Goal: Check status: Check status

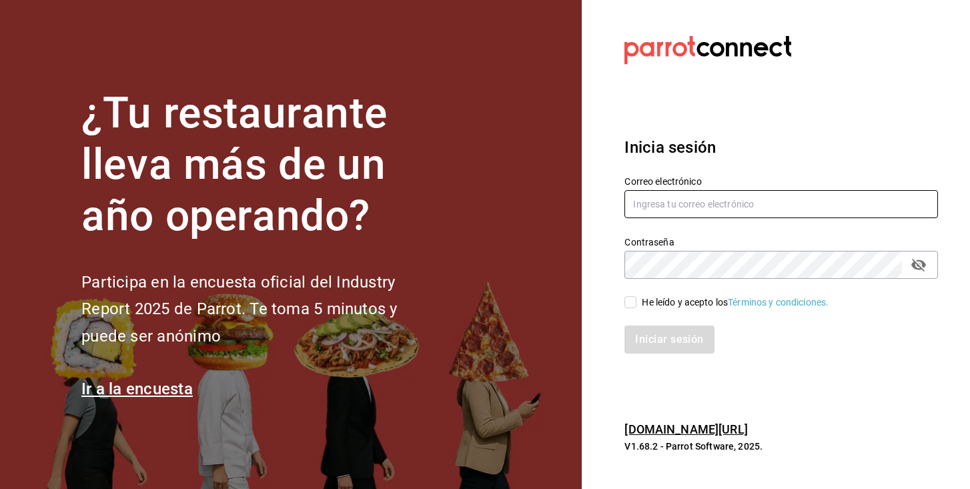
type input "[PERSON_NAME][EMAIL_ADDRESS][PERSON_NAME][DOMAIN_NAME]"
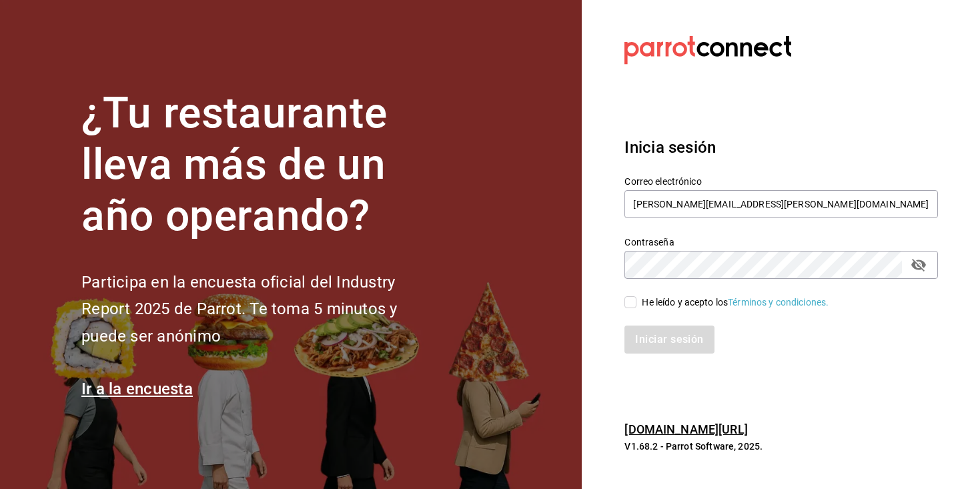
click at [634, 297] on input "He leído y acepto los Términos y condiciones." at bounding box center [630, 302] width 12 height 12
checkbox input "true"
click at [926, 270] on button "passwordField" at bounding box center [918, 264] width 23 height 23
click at [654, 330] on button "Iniciar sesión" at bounding box center [669, 340] width 91 height 28
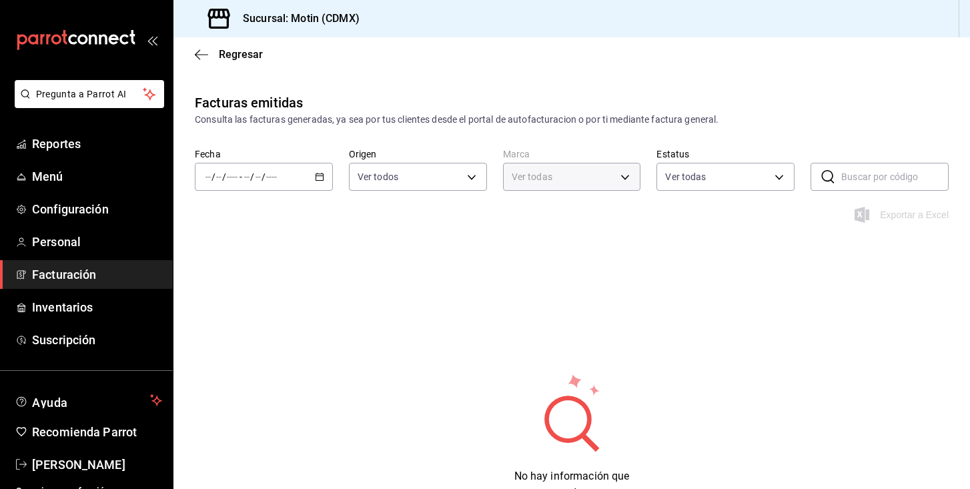
type input "f95d2d8f-fac9-40c2-9232-b852d555f717,7cd38dcf-c4e0-4d4e-88ee-12520b054d97"
click at [63, 46] on icon "mailbox folders" at bounding box center [76, 40] width 120 height 20
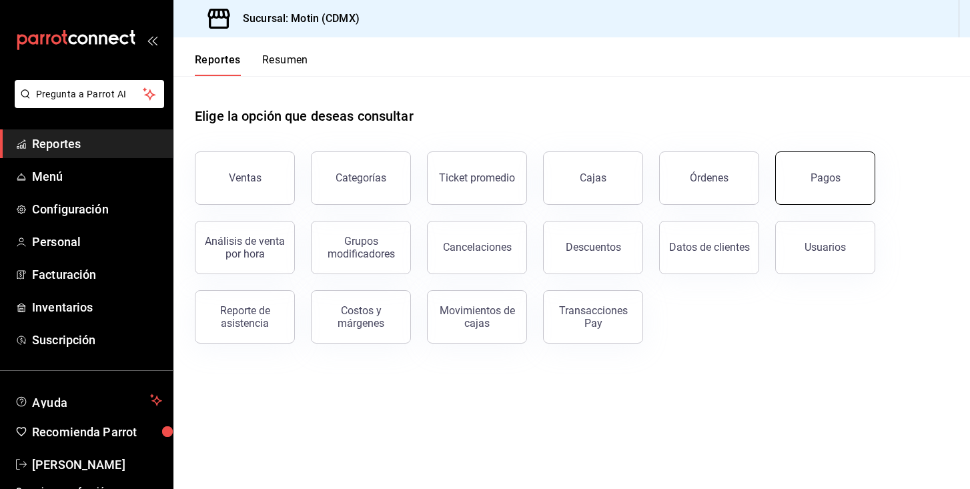
click at [808, 183] on button "Pagos" at bounding box center [825, 177] width 100 height 53
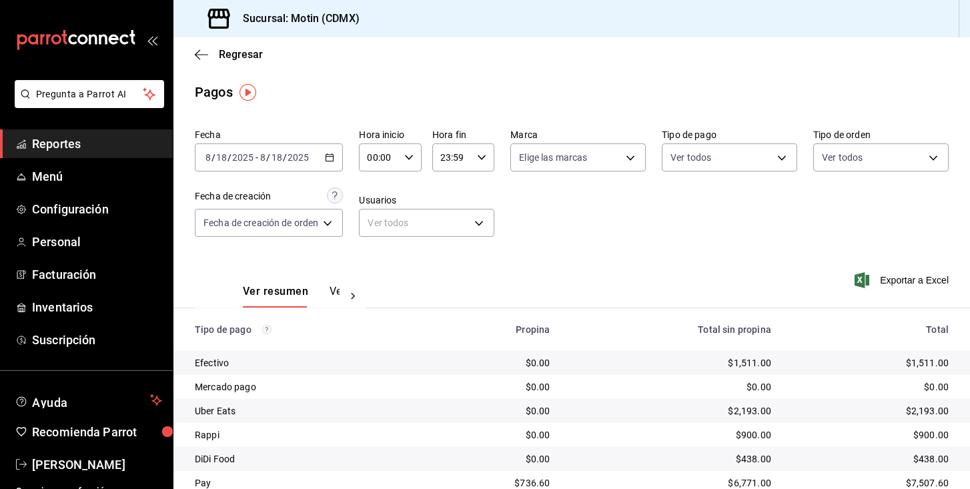
click at [324, 154] on div "2025-08-18 8 / 18 / 2025 - 2025-08-18 8 / 18 / 2025" at bounding box center [269, 157] width 148 height 28
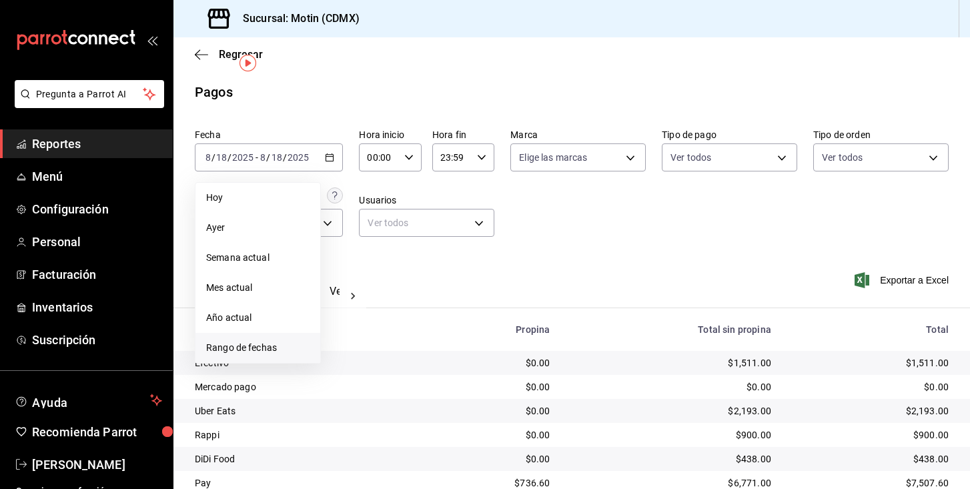
scroll to position [51, 0]
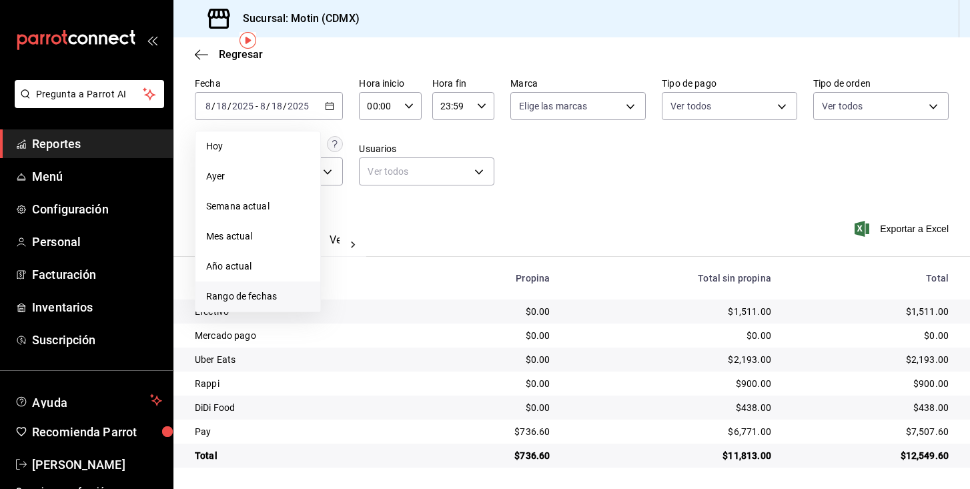
click at [244, 295] on span "Rango de fechas" at bounding box center [257, 296] width 103 height 14
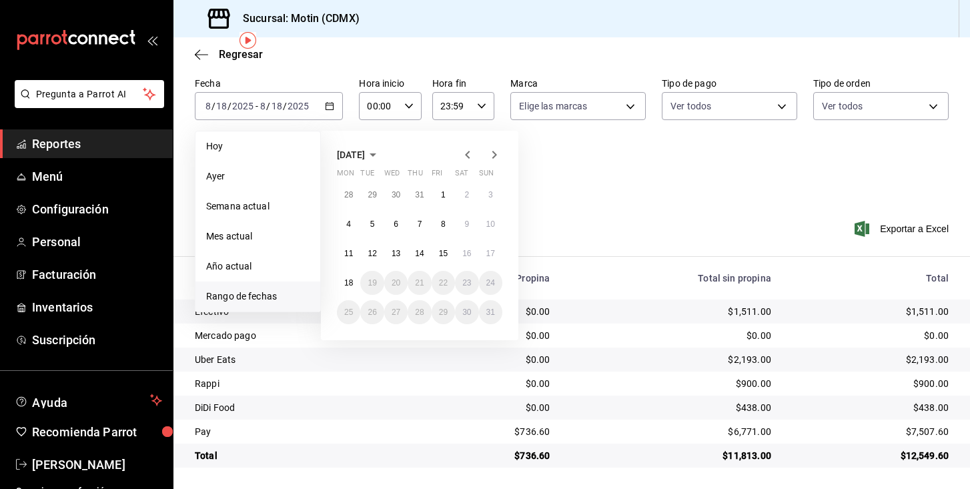
click at [470, 151] on icon "button" at bounding box center [468, 155] width 16 height 16
click at [422, 311] on abbr "31" at bounding box center [419, 311] width 9 height 9
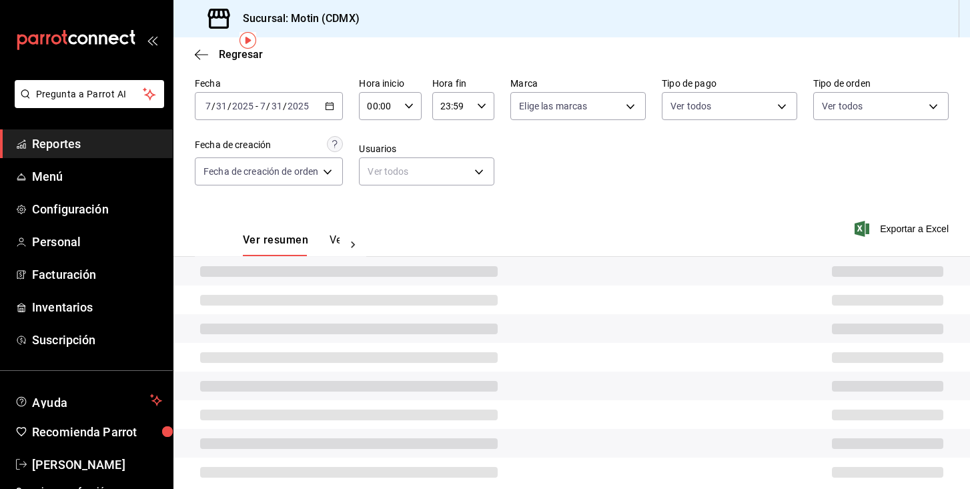
click at [422, 311] on div at bounding box center [571, 299] width 796 height 29
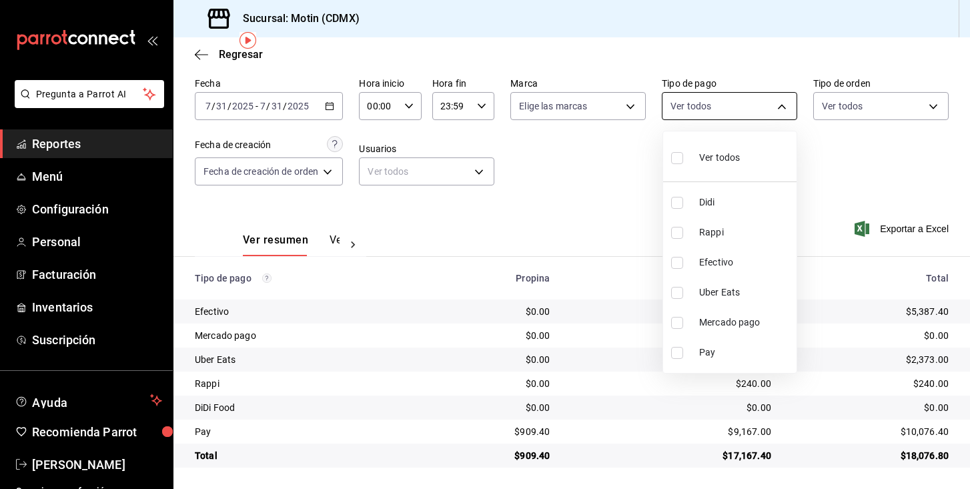
click at [702, 110] on body "Pregunta a Parrot AI Reportes Menú Configuración Personal Facturación Inventari…" at bounding box center [485, 244] width 970 height 489
click at [695, 261] on li "Efectivo" at bounding box center [729, 262] width 133 height 30
type input "afc07ce2-45ba-4780-a2ba-26252af4b5c5"
checkbox input "true"
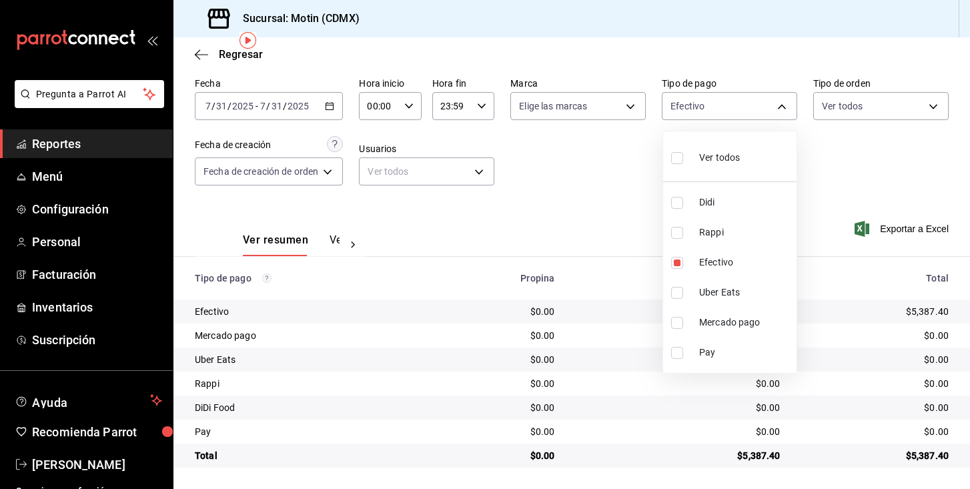
click at [686, 321] on label at bounding box center [679, 323] width 17 height 12
click at [683, 321] on input "checkbox" at bounding box center [677, 323] width 12 height 12
checkbox input "false"
type input "afc07ce2-45ba-4780-a2ba-26252af4b5c5"
click at [674, 352] on input "checkbox" at bounding box center [677, 353] width 12 height 12
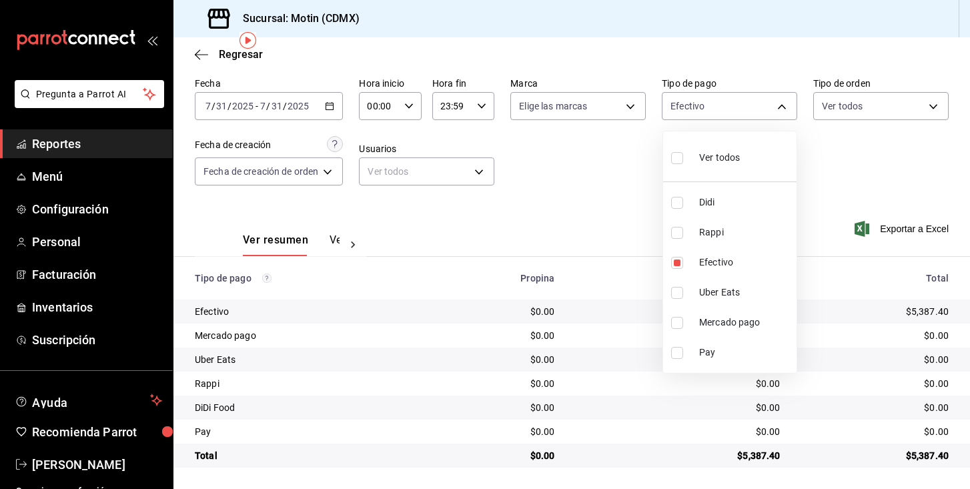
checkbox input "true"
type input "afc07ce2-45ba-4780-a2ba-26252af4b5c5,43fd5877-db04-449b-b5f4-e191e0ac4a2e"
click at [681, 321] on input "checkbox" at bounding box center [677, 323] width 12 height 12
checkbox input "true"
type input "afc07ce2-45ba-4780-a2ba-26252af4b5c5,43fd5877-db04-449b-b5f4-e191e0ac4a2e,7c73a…"
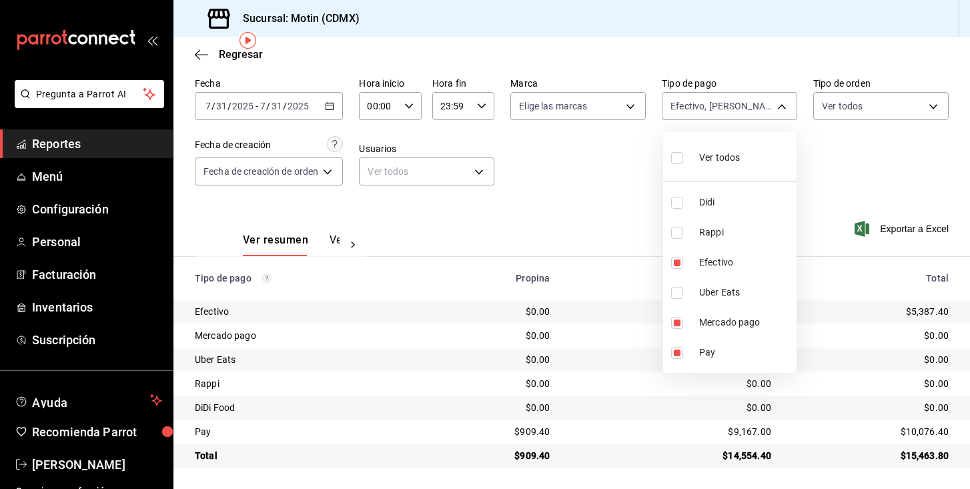
click at [597, 183] on div at bounding box center [485, 244] width 970 height 489
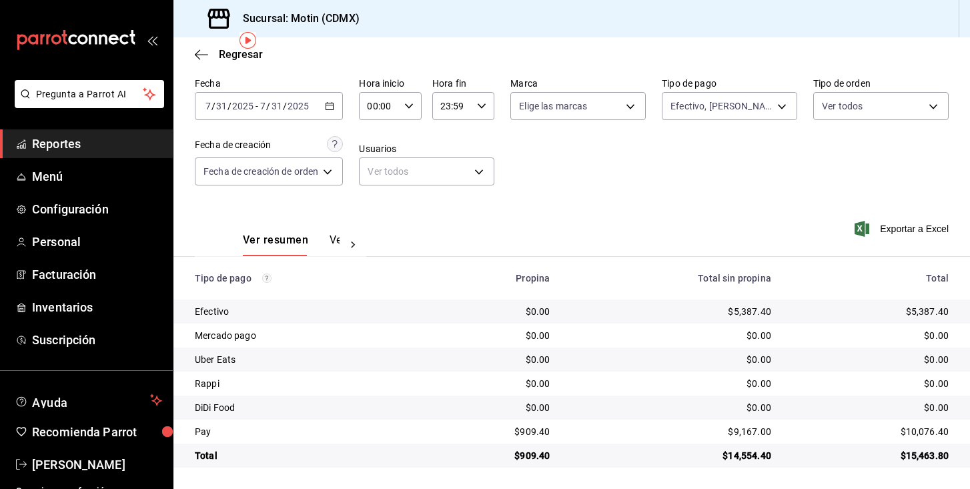
click at [329, 108] on icon "button" at bounding box center [329, 105] width 9 height 9
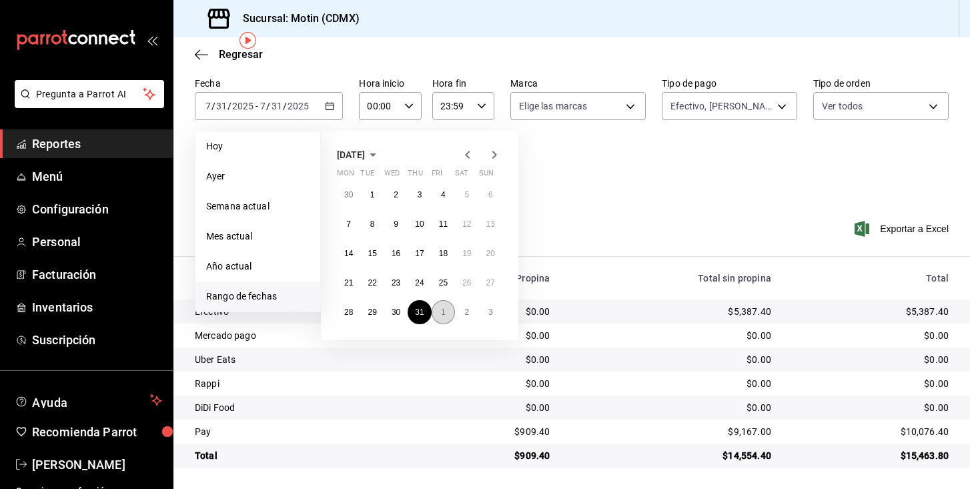
click at [445, 317] on button "1" at bounding box center [443, 312] width 23 height 24
click at [441, 193] on abbr "1" at bounding box center [443, 194] width 5 height 9
click at [440, 193] on div "Fecha 2025-07-31 7 / 31 / 2025 - 2025-07-31 7 / 31 / 2025 Hoy Ayer Semana actua…" at bounding box center [572, 136] width 754 height 129
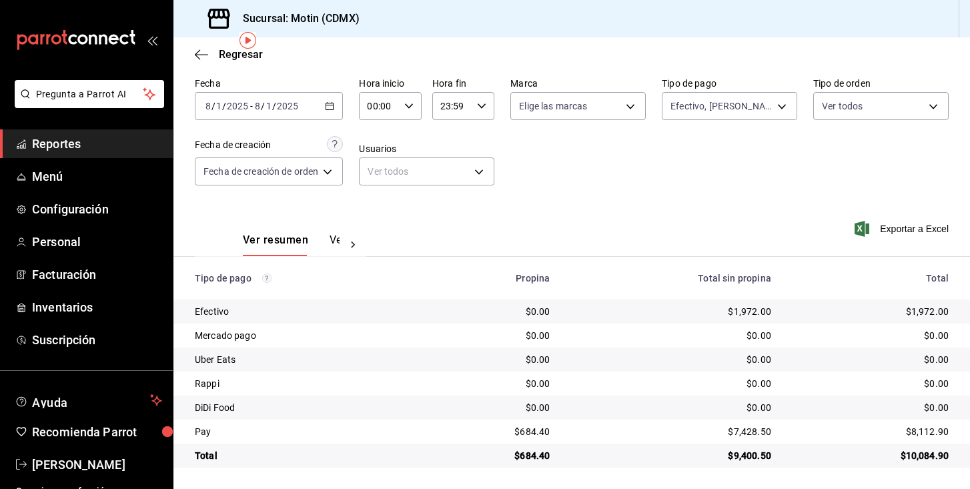
click at [333, 100] on div "2025-08-01 8 / 1 / 2025 - 2025-08-01 8 / 1 / 2025" at bounding box center [269, 106] width 148 height 28
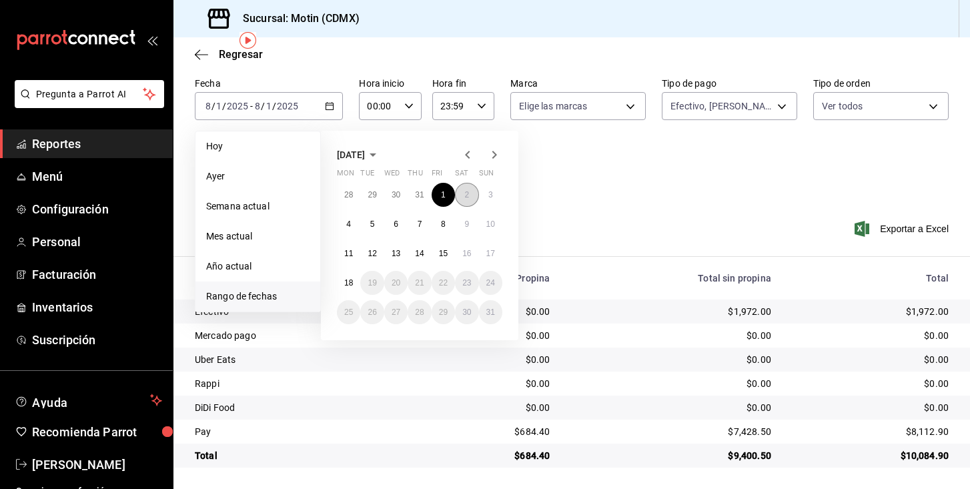
click at [477, 192] on button "2" at bounding box center [466, 195] width 23 height 24
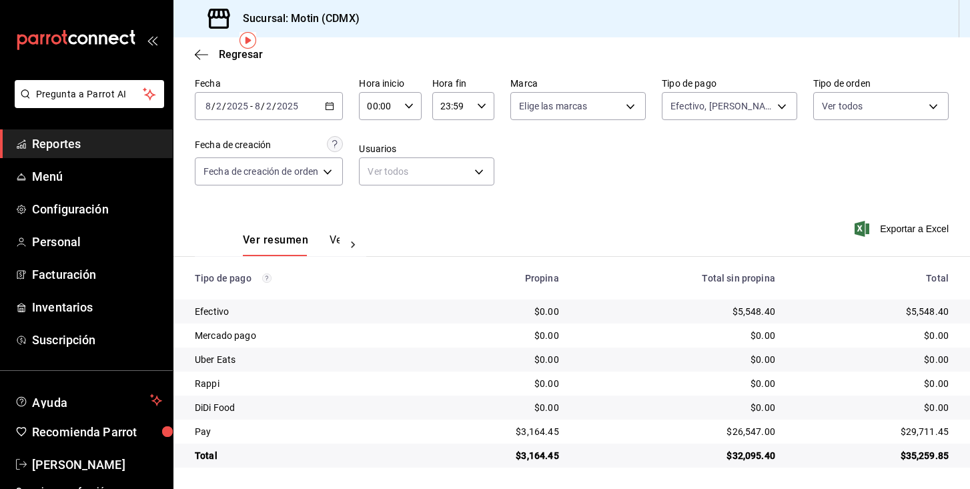
click at [334, 99] on div "2025-08-02 8 / 2 / 2025 - 2025-08-02 8 / 2 / 2025" at bounding box center [269, 106] width 148 height 28
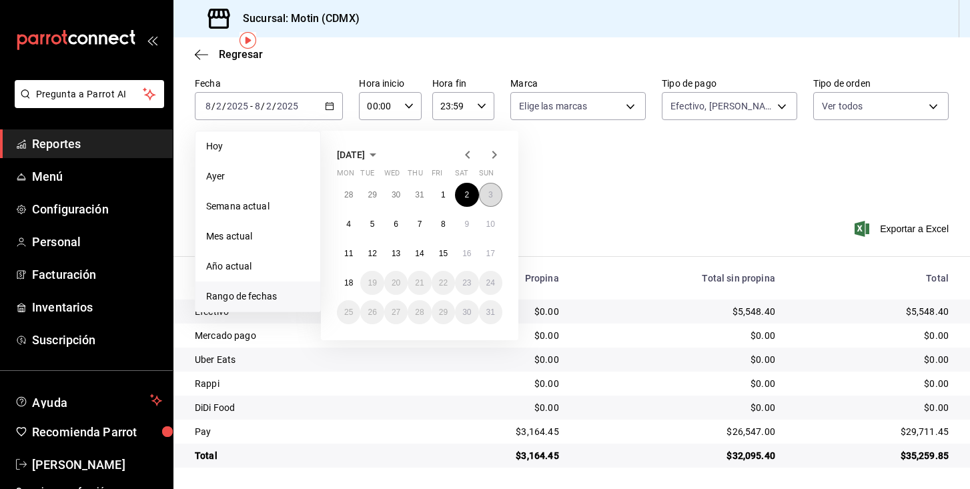
click at [488, 191] on abbr "3" at bounding box center [490, 194] width 5 height 9
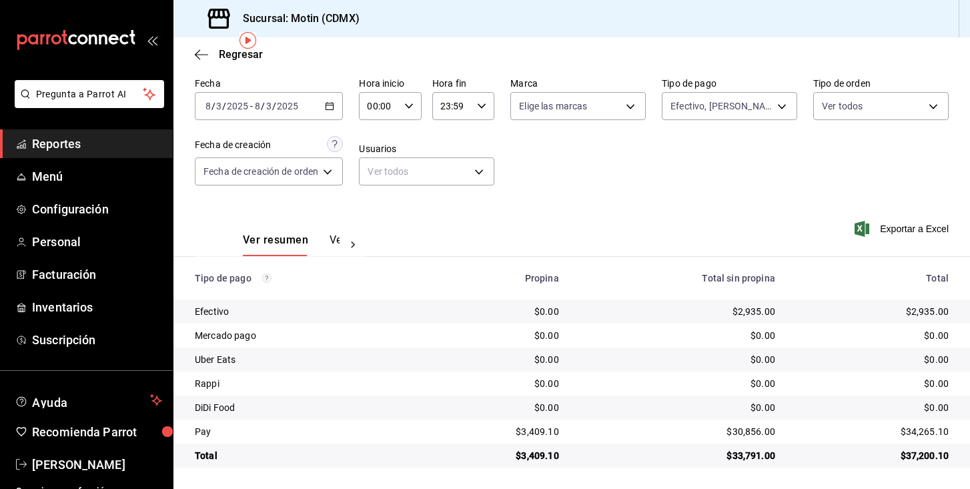
click at [326, 103] on icon "button" at bounding box center [329, 105] width 9 height 9
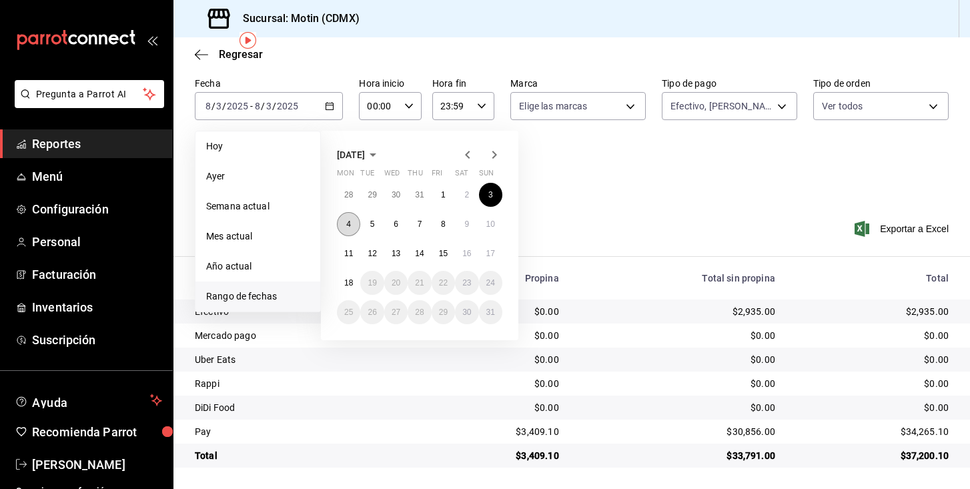
click at [352, 225] on button "4" at bounding box center [348, 224] width 23 height 24
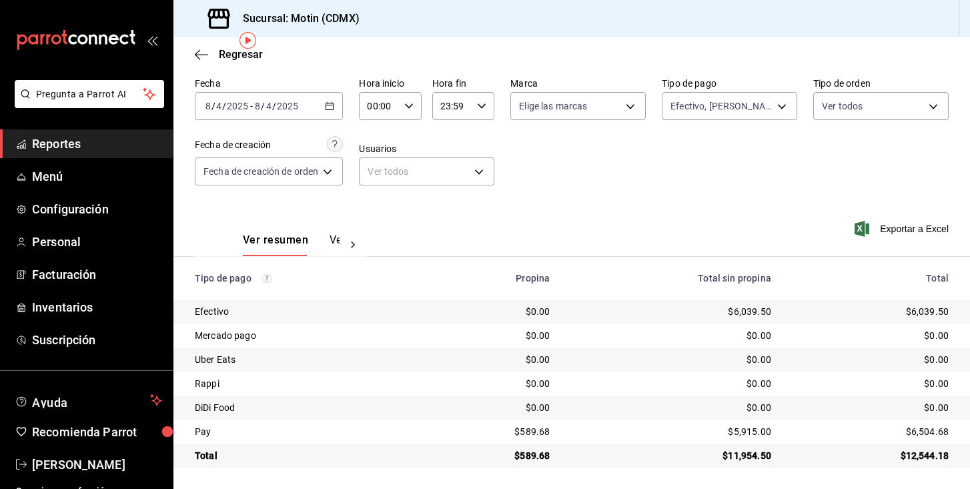
click at [326, 103] on icon "button" at bounding box center [329, 105] width 9 height 9
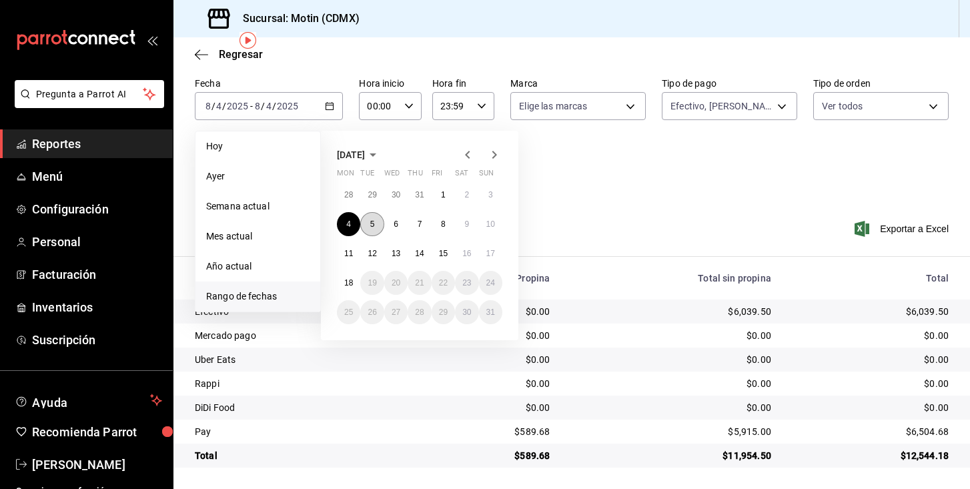
click at [375, 224] on button "5" at bounding box center [371, 224] width 23 height 24
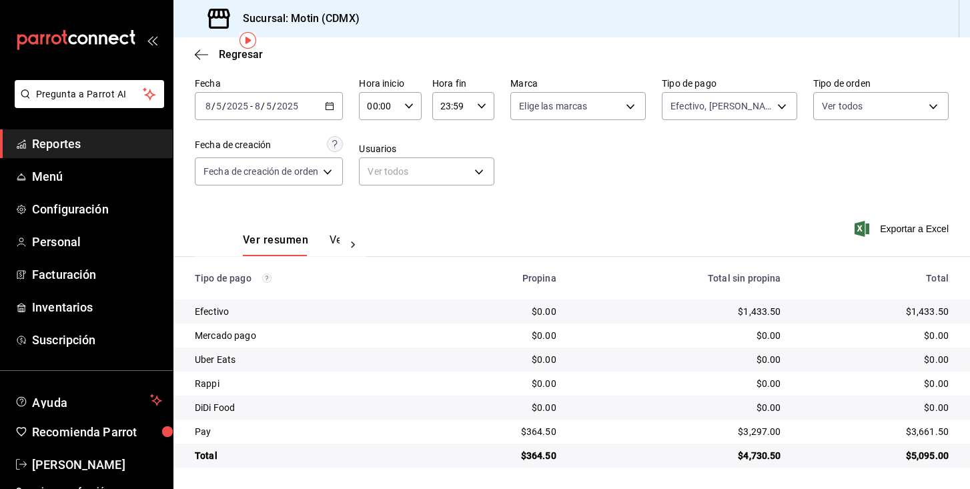
click at [336, 106] on div "2025-08-05 8 / 5 / 2025 - 2025-08-05 8 / 5 / 2025" at bounding box center [269, 106] width 148 height 28
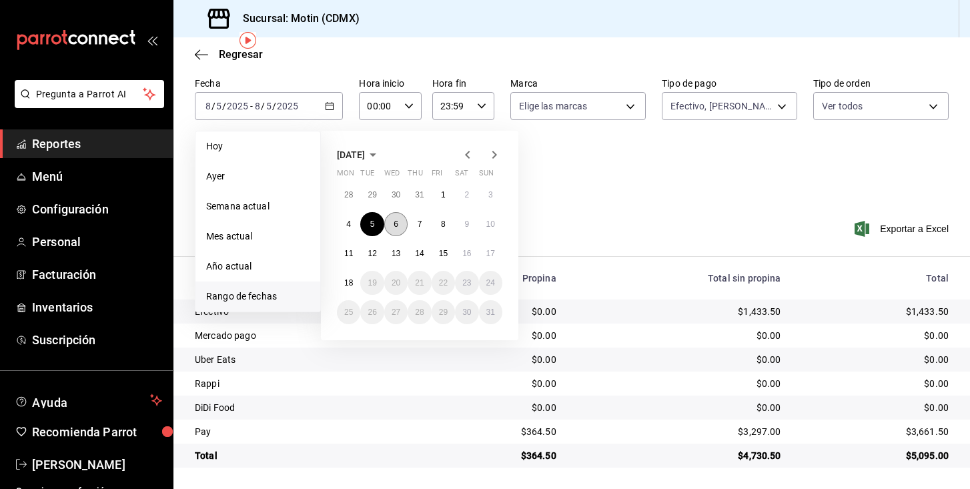
click at [400, 220] on button "6" at bounding box center [395, 224] width 23 height 24
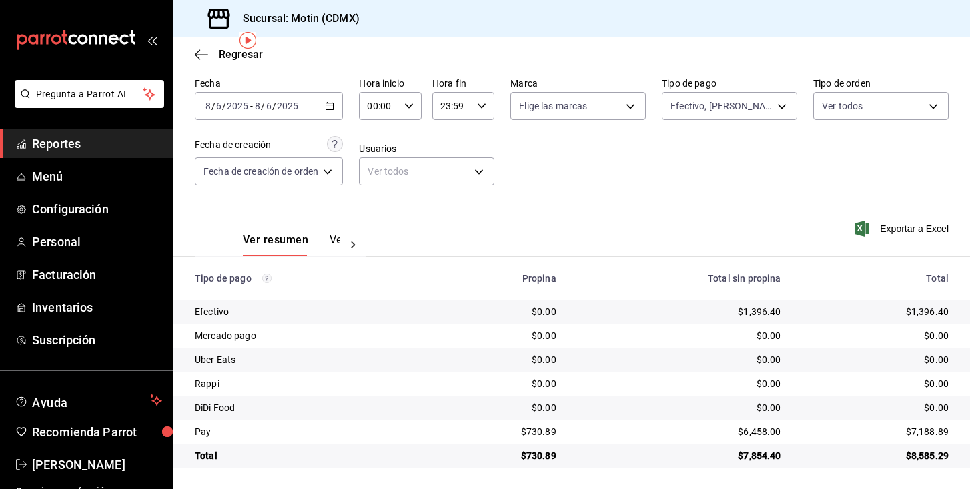
click at [328, 110] on icon "button" at bounding box center [329, 105] width 9 height 9
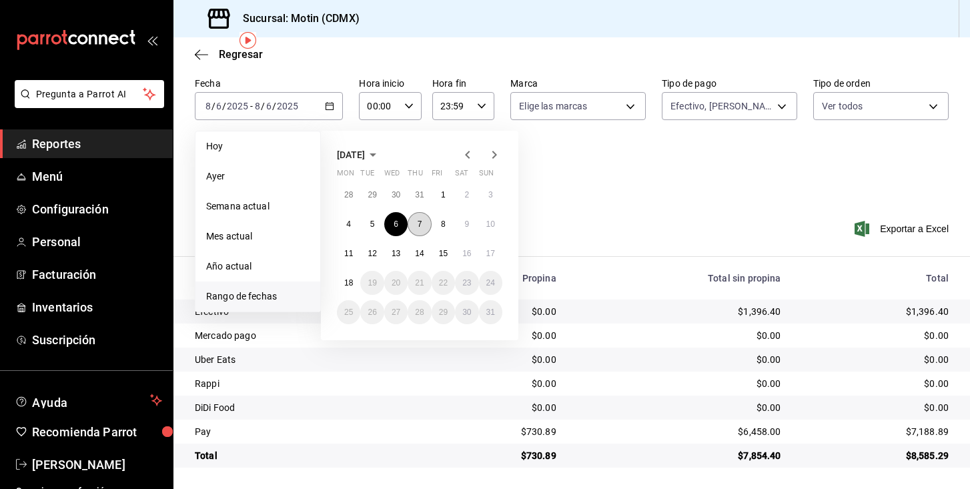
click at [420, 217] on button "7" at bounding box center [419, 224] width 23 height 24
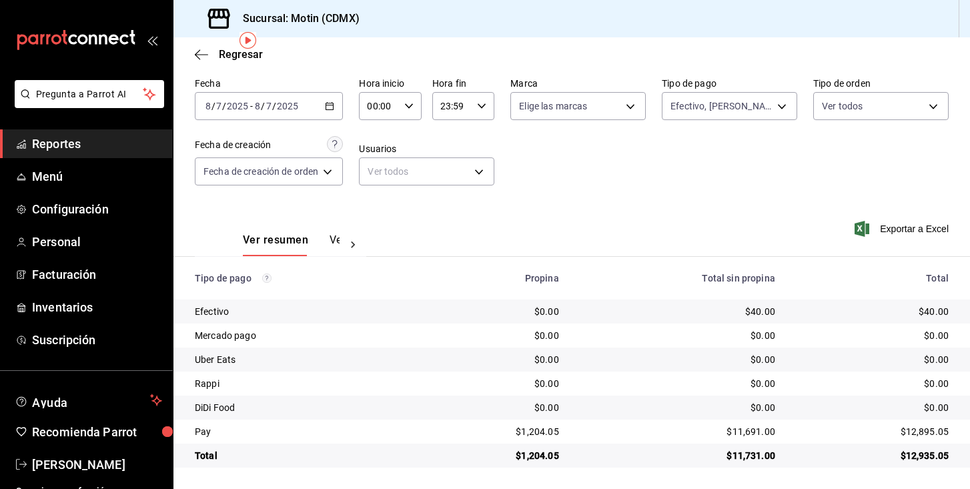
click at [331, 105] on \(Stroke\) "button" at bounding box center [329, 105] width 7 height 1
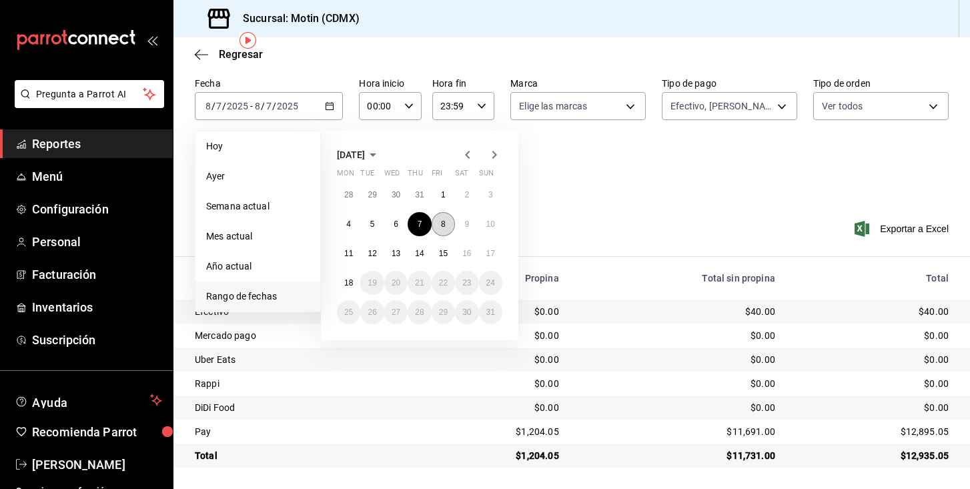
click at [440, 220] on button "8" at bounding box center [443, 224] width 23 height 24
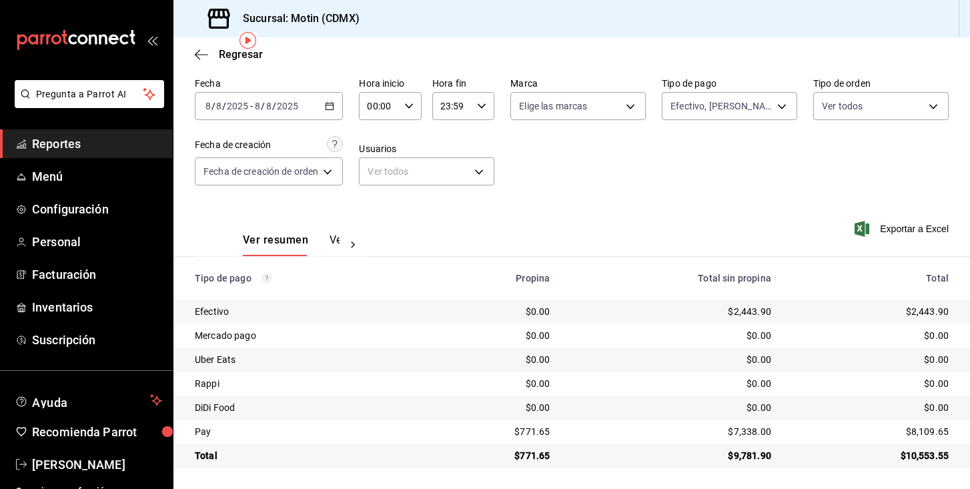
click at [313, 110] on div "2025-08-08 8 / 8 / 2025 - 2025-08-08 8 / 8 / 2025" at bounding box center [269, 106] width 148 height 28
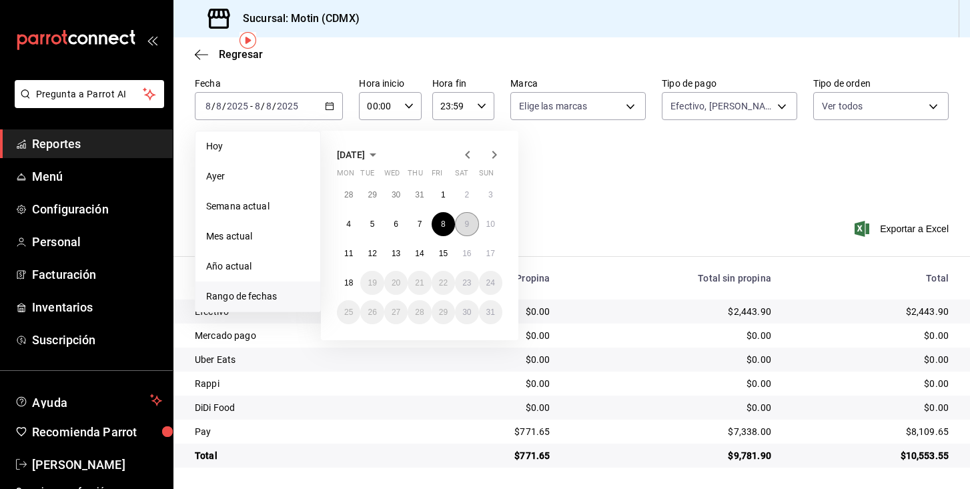
click at [462, 222] on button "9" at bounding box center [466, 224] width 23 height 24
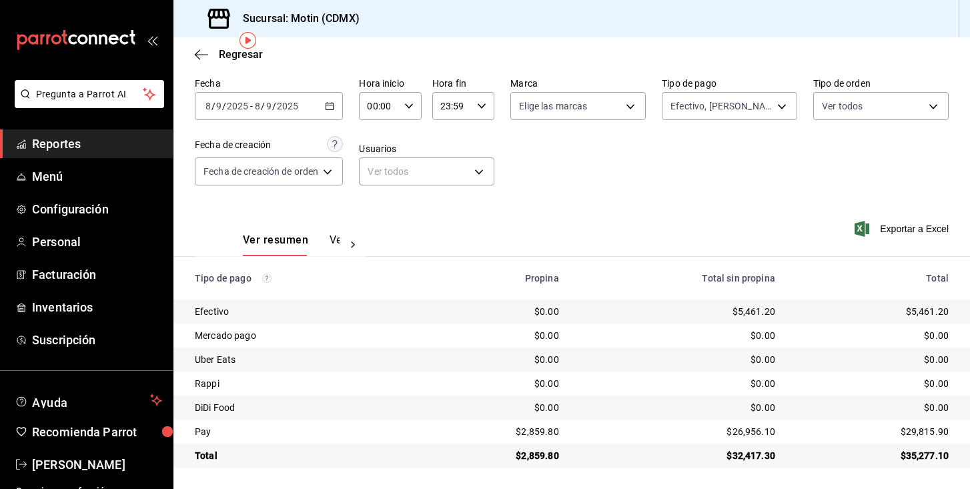
click at [338, 103] on div "2025-08-09 8 / 9 / 2025 - 2025-08-09 8 / 9 / 2025" at bounding box center [269, 106] width 148 height 28
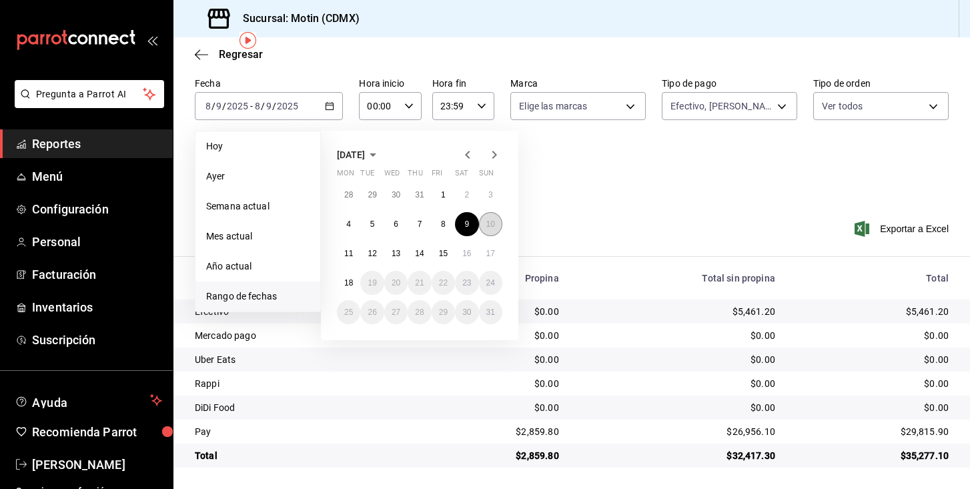
click at [497, 224] on button "10" at bounding box center [490, 224] width 23 height 24
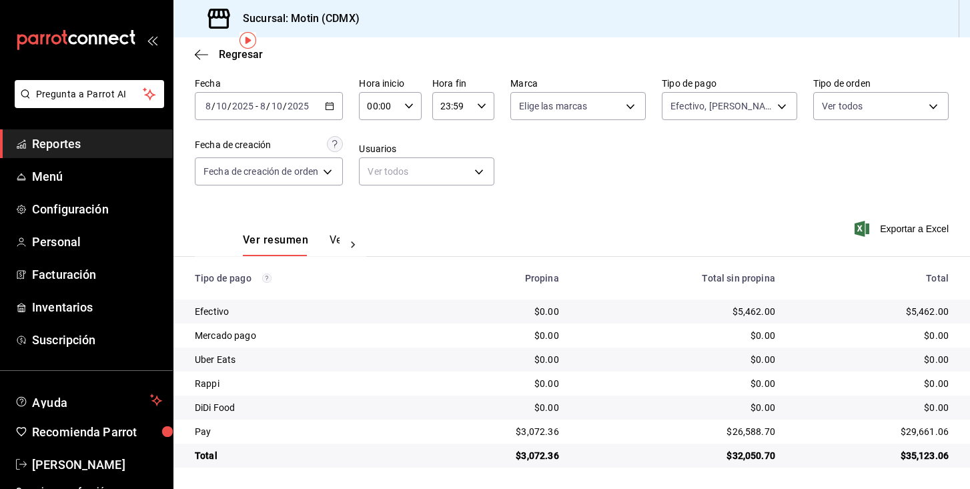
click at [315, 95] on div "2025-08-10 8 / 10 / 2025 - 2025-08-10 8 / 10 / 2025" at bounding box center [269, 106] width 148 height 28
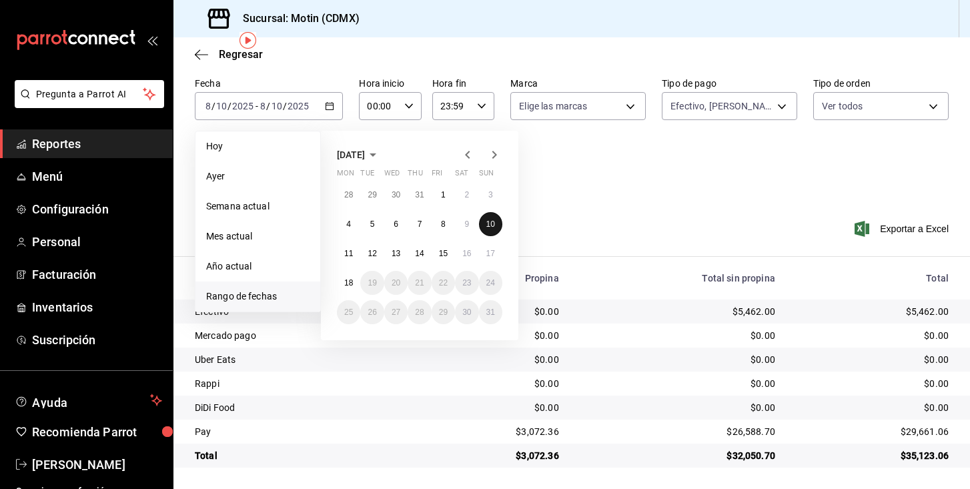
click at [492, 225] on abbr "10" at bounding box center [490, 223] width 9 height 9
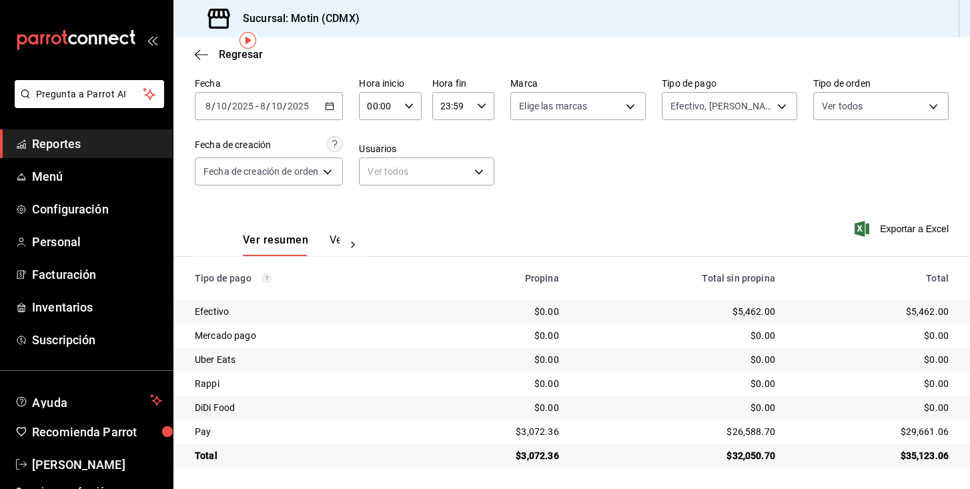
click at [332, 103] on icon "button" at bounding box center [329, 105] width 9 height 9
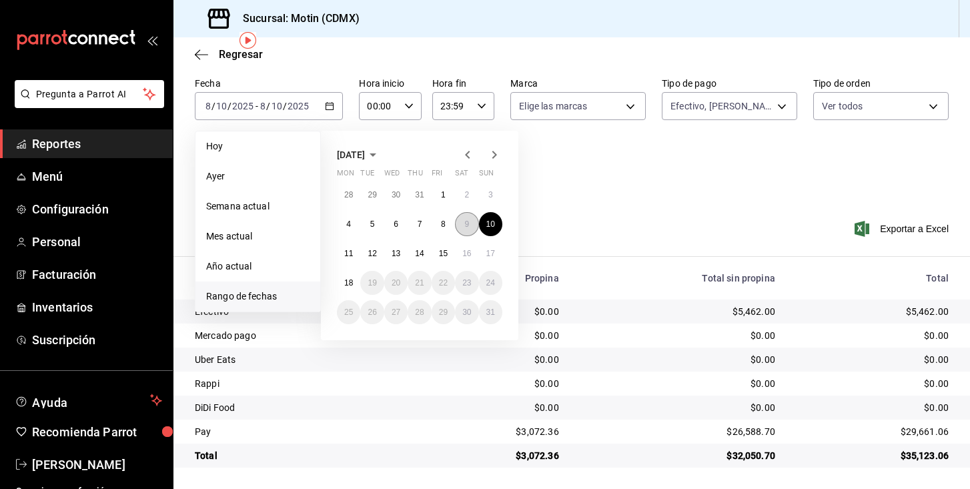
click at [465, 220] on abbr "9" at bounding box center [466, 223] width 5 height 9
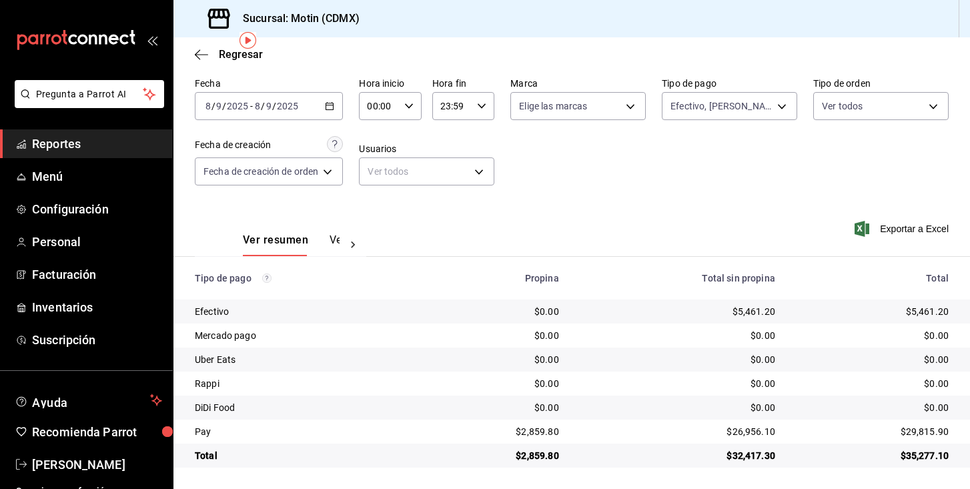
click at [330, 103] on \(Stroke\) "button" at bounding box center [330, 106] width 8 height 7
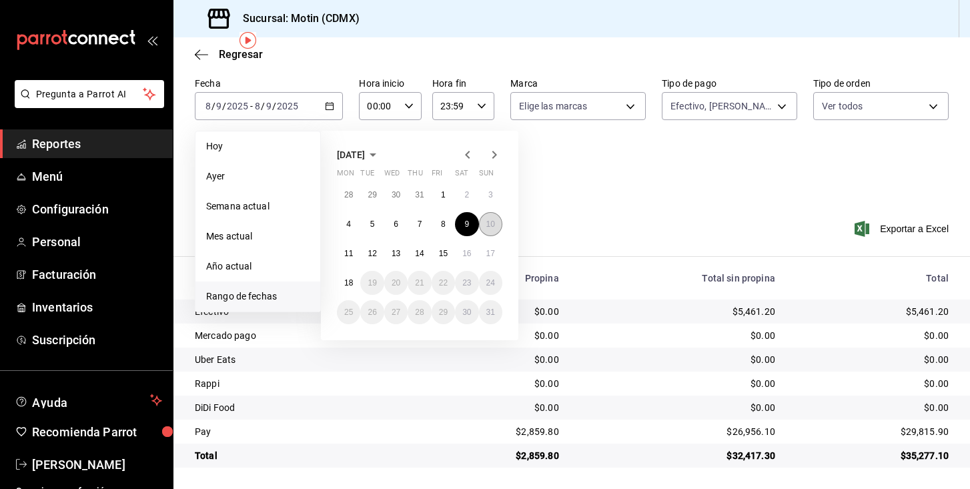
click at [493, 223] on abbr "10" at bounding box center [490, 223] width 9 height 9
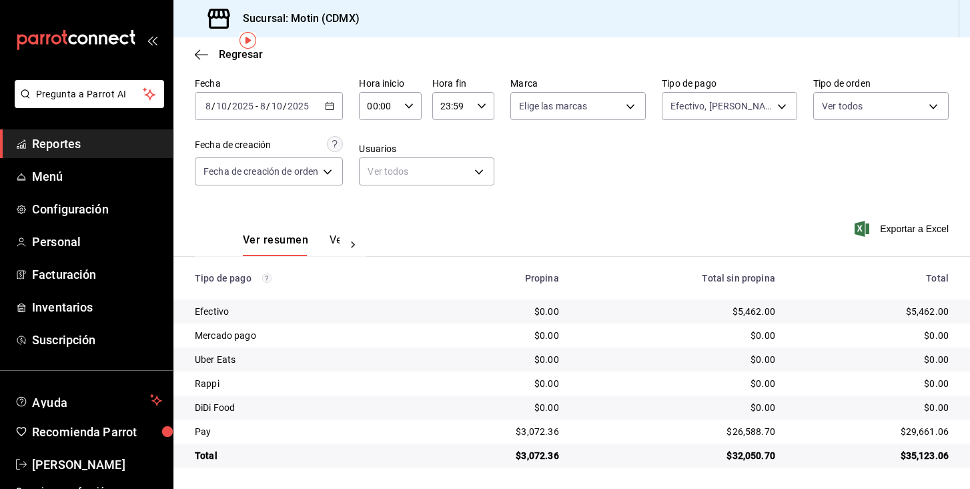
click at [313, 107] on div "2025-08-10 8 / 10 / 2025 - 2025-08-10 8 / 10 / 2025" at bounding box center [269, 106] width 148 height 28
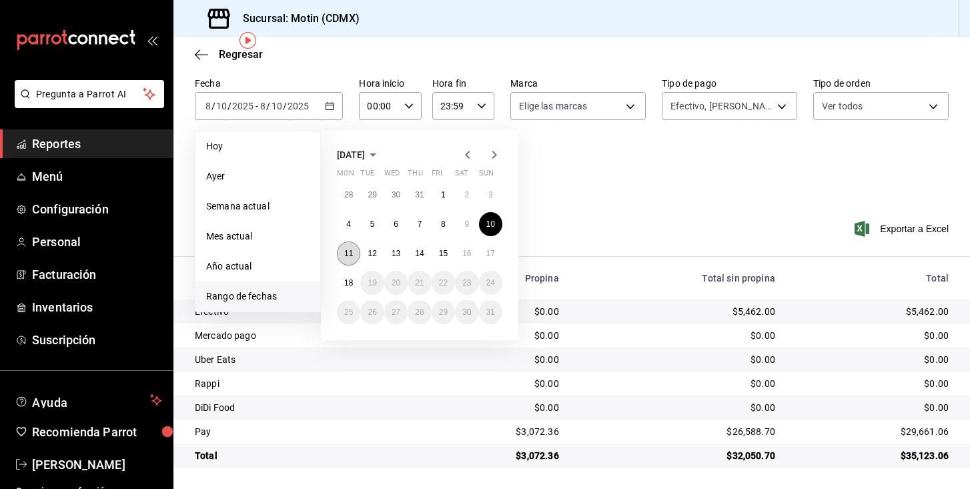
click at [348, 252] on abbr "11" at bounding box center [348, 253] width 9 height 9
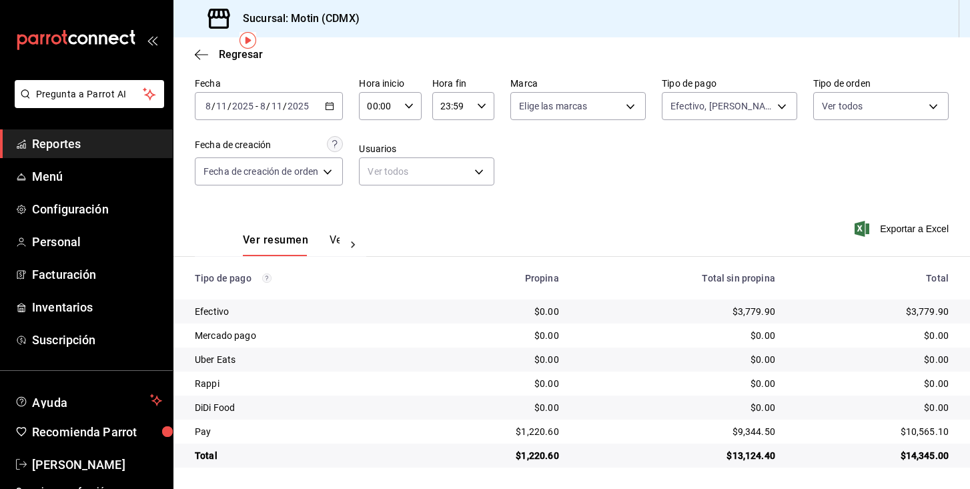
click at [334, 107] on icon "button" at bounding box center [329, 105] width 9 height 9
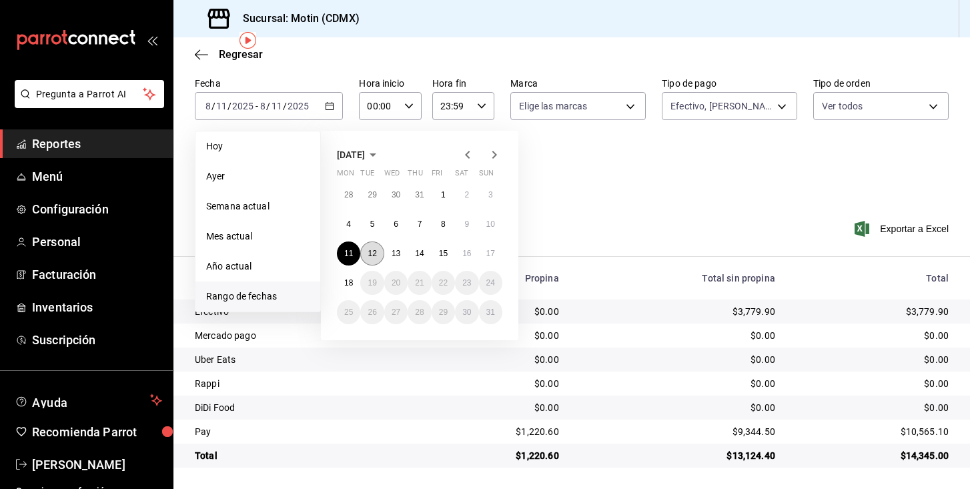
click at [374, 251] on abbr "12" at bounding box center [372, 253] width 9 height 9
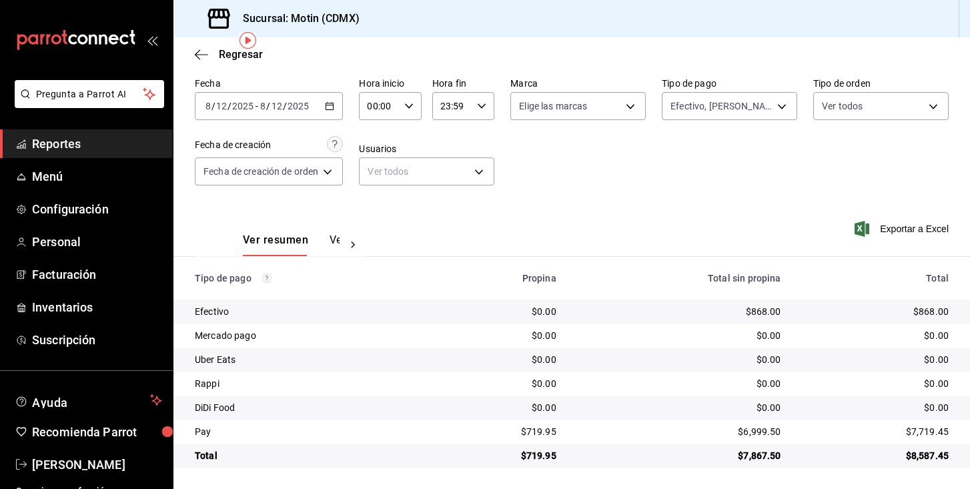
click at [334, 104] on \(Stroke\) "button" at bounding box center [330, 106] width 8 height 7
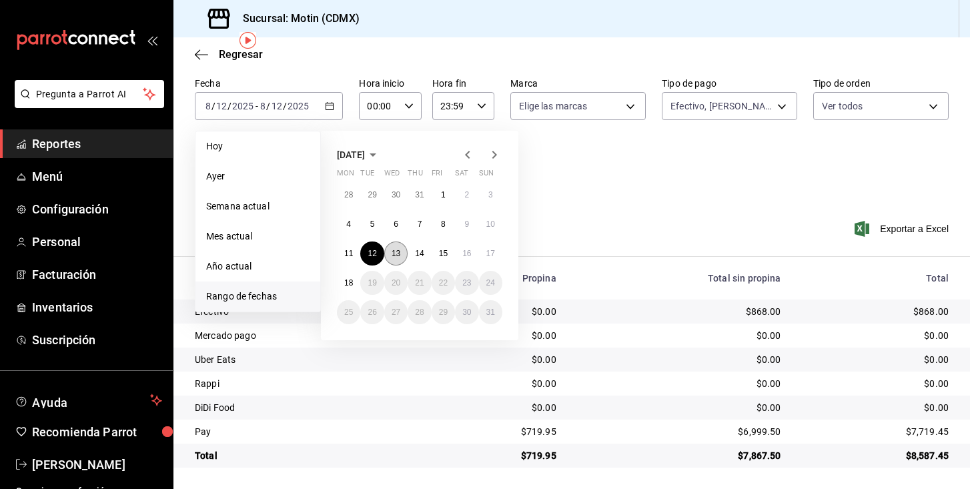
click at [395, 249] on abbr "13" at bounding box center [396, 253] width 9 height 9
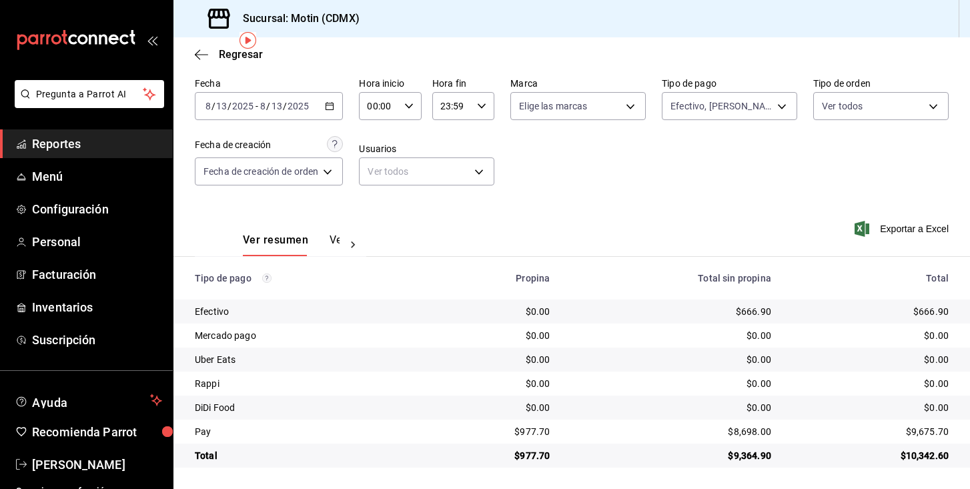
click at [334, 105] on icon "button" at bounding box center [329, 105] width 9 height 9
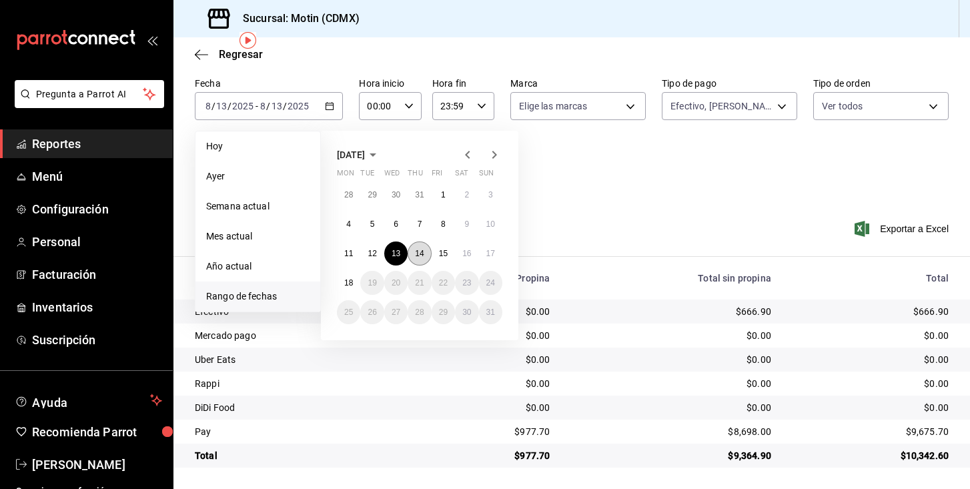
click at [418, 252] on abbr "14" at bounding box center [419, 253] width 9 height 9
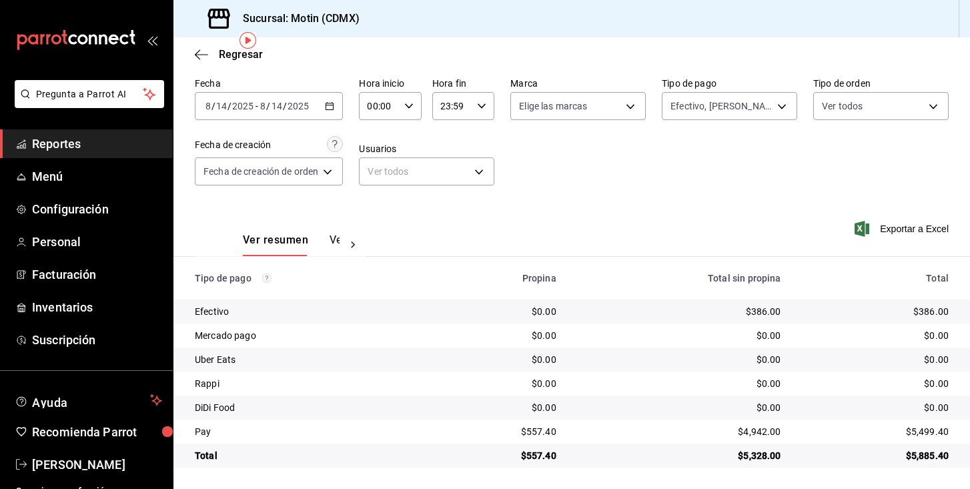
click at [328, 101] on icon "button" at bounding box center [329, 105] width 9 height 9
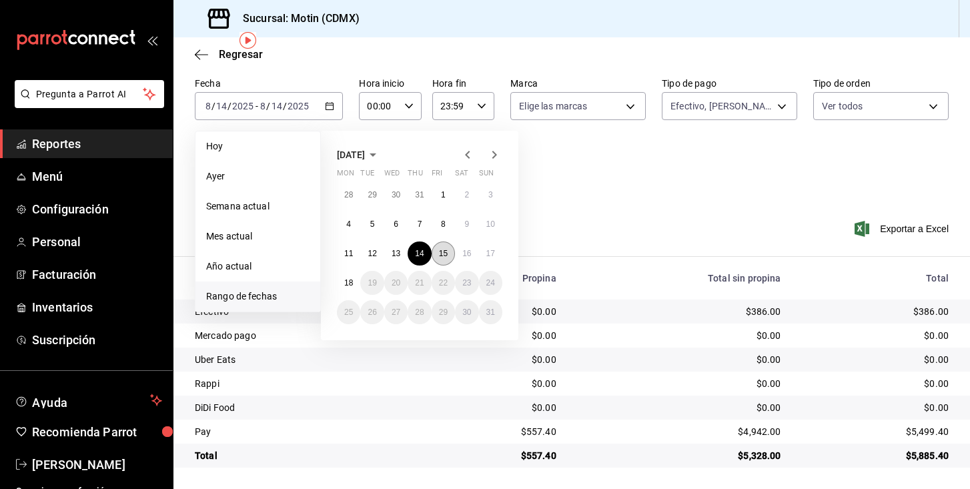
click at [452, 253] on button "15" at bounding box center [443, 253] width 23 height 24
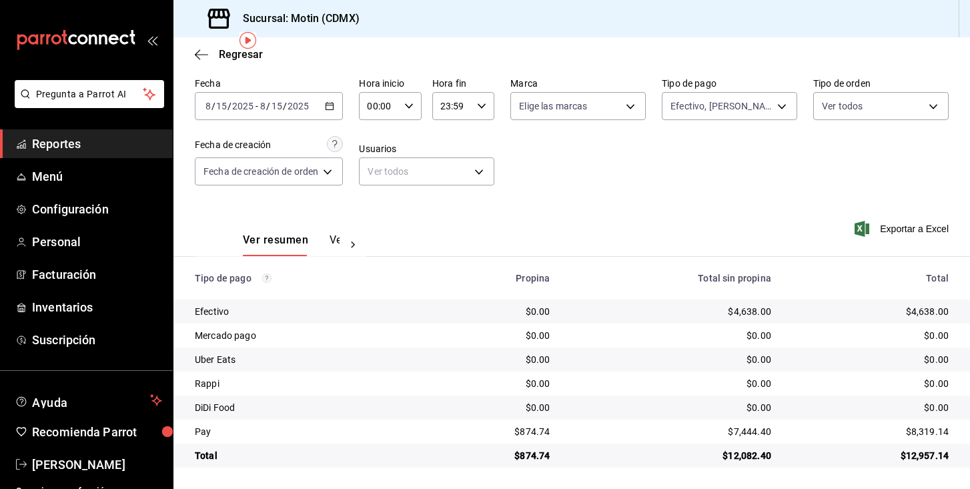
click at [331, 94] on div "2025-08-15 8 / 15 / 2025 - 2025-08-15 8 / 15 / 2025" at bounding box center [269, 106] width 148 height 28
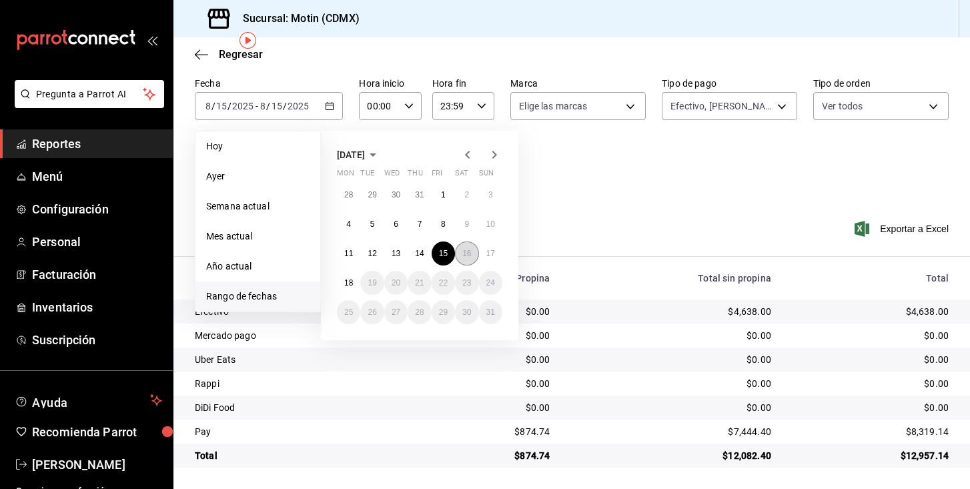
click at [472, 255] on button "16" at bounding box center [466, 253] width 23 height 24
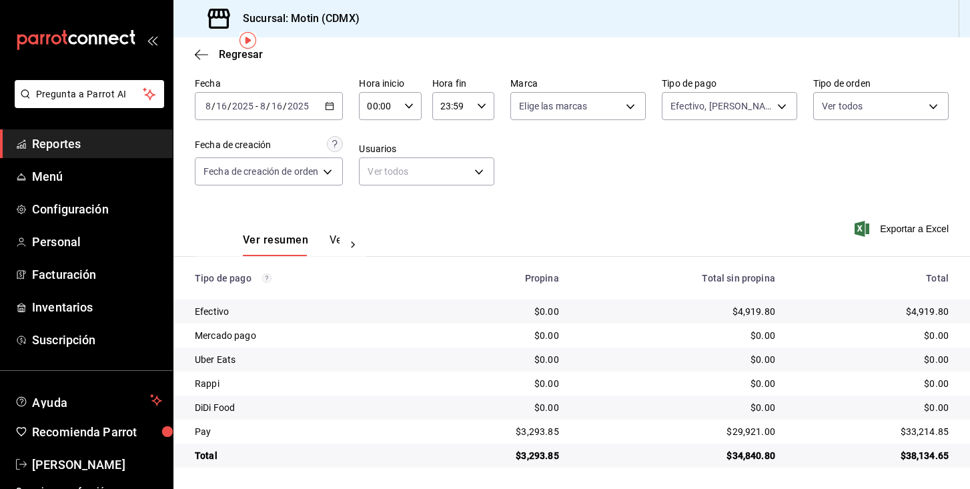
click at [332, 108] on icon "button" at bounding box center [329, 105] width 9 height 9
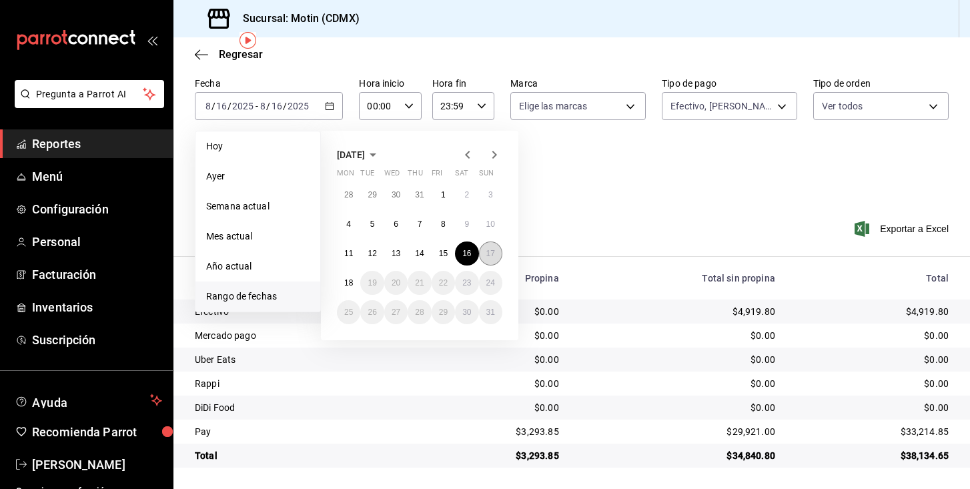
click at [488, 251] on abbr "17" at bounding box center [490, 253] width 9 height 9
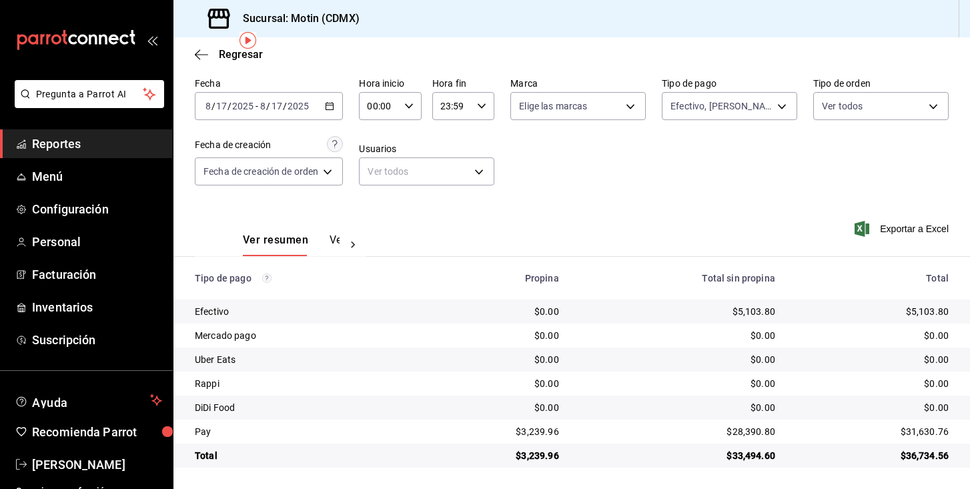
click at [323, 99] on div "2025-08-17 8 / 17 / 2025 - 2025-08-17 8 / 17 / 2025" at bounding box center [269, 106] width 148 height 28
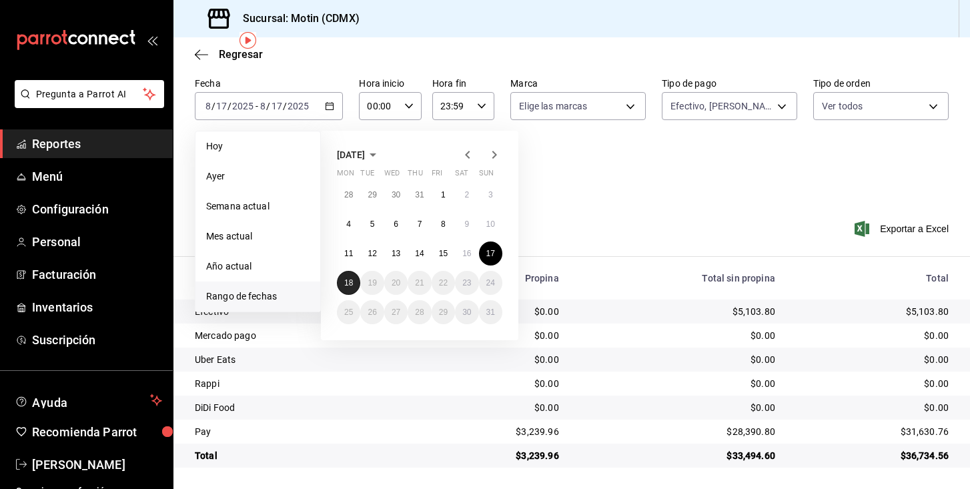
click at [352, 284] on abbr "18" at bounding box center [348, 282] width 9 height 9
